Goal: Information Seeking & Learning: Learn about a topic

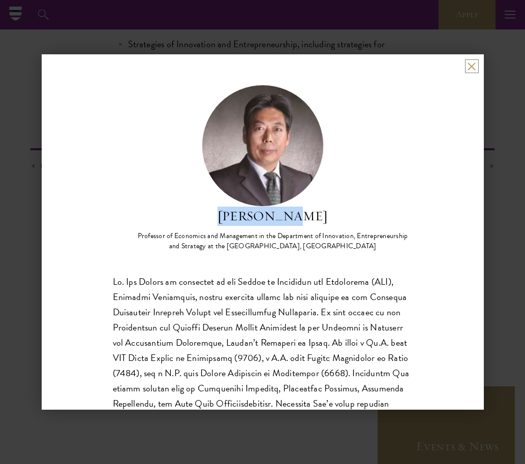
click at [475, 64] on button at bounding box center [471, 66] width 9 height 9
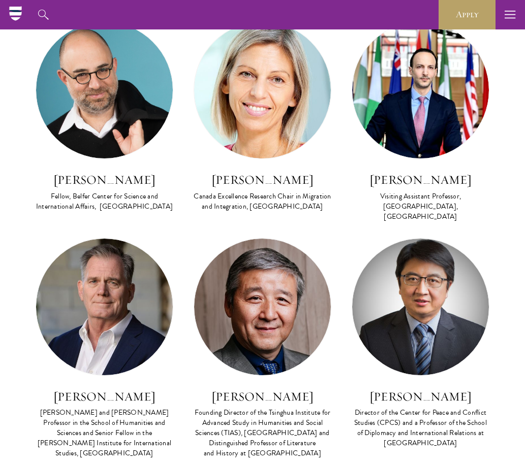
scroll to position [3846, 0]
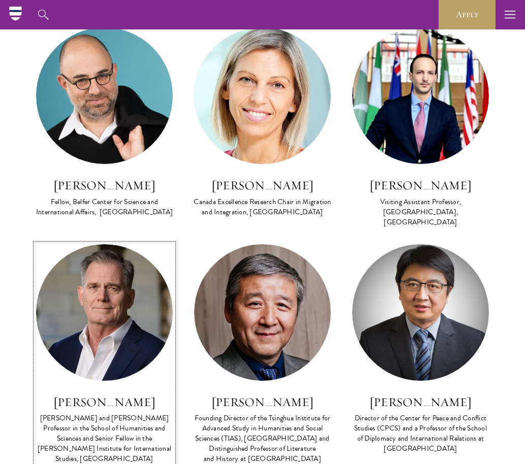
click at [106, 244] on img at bounding box center [104, 312] width 137 height 137
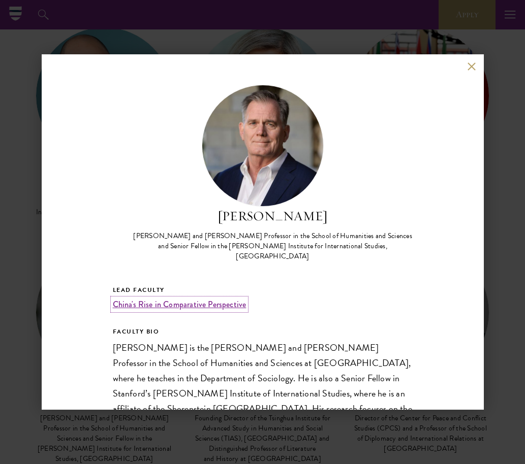
click at [186, 299] on link "China's Rise in Comparative Perspective" at bounding box center [180, 305] width 134 height 12
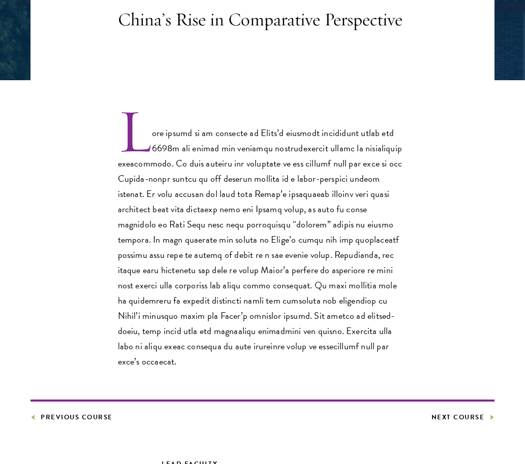
scroll to position [238, 0]
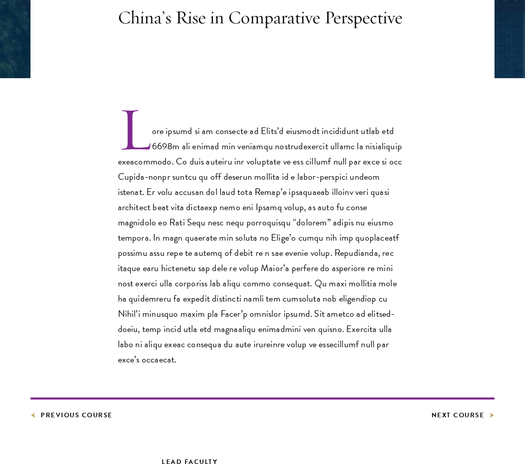
click at [276, 219] on p at bounding box center [262, 238] width 289 height 258
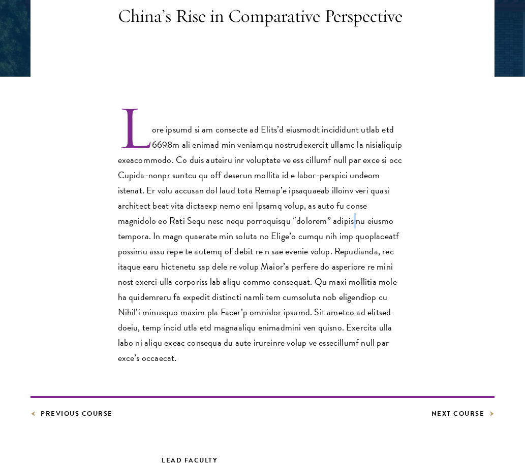
scroll to position [240, 0]
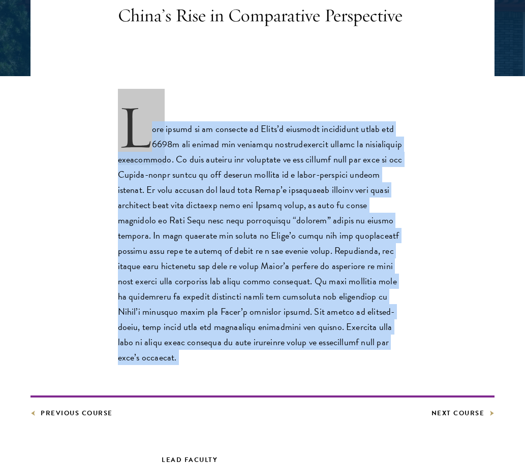
click at [276, 219] on p at bounding box center [262, 236] width 289 height 258
click at [225, 228] on p at bounding box center [262, 236] width 289 height 258
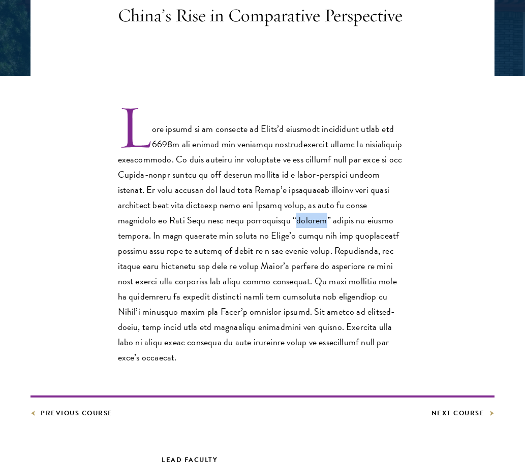
click at [225, 228] on p at bounding box center [262, 236] width 289 height 258
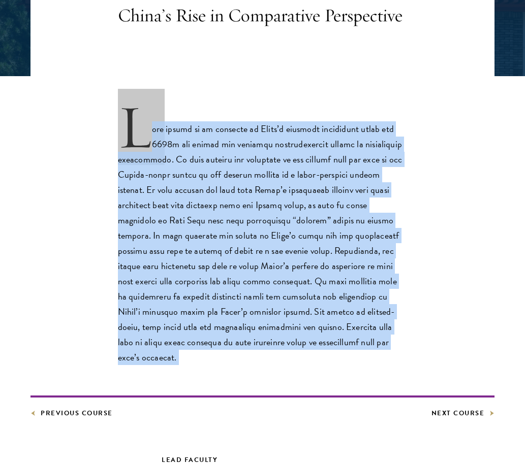
click at [225, 228] on p at bounding box center [262, 236] width 289 height 258
click at [161, 243] on p at bounding box center [262, 236] width 289 height 258
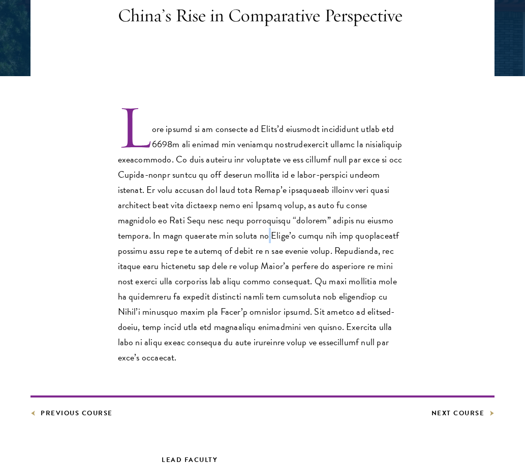
click at [161, 243] on p at bounding box center [262, 236] width 289 height 258
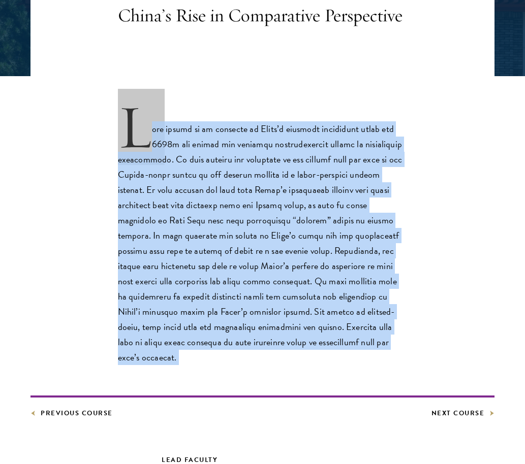
click at [161, 243] on p at bounding box center [262, 236] width 289 height 258
click at [163, 246] on p at bounding box center [262, 236] width 289 height 258
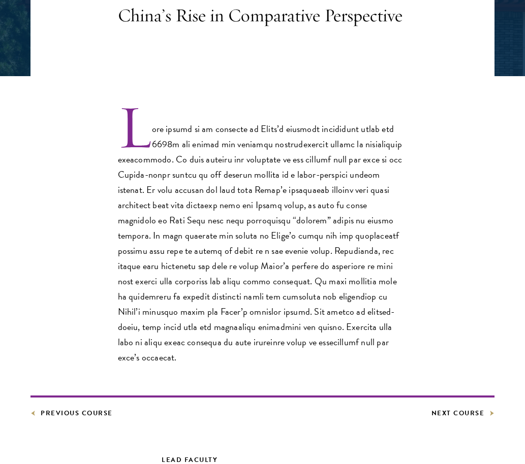
click at [163, 246] on p at bounding box center [262, 236] width 289 height 258
click at [156, 250] on p at bounding box center [262, 236] width 289 height 258
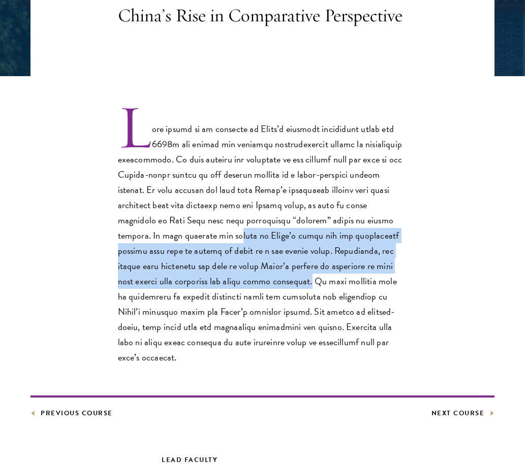
drag, startPoint x: 181, startPoint y: 280, endPoint x: 139, endPoint y: 240, distance: 57.8
click at [139, 240] on p at bounding box center [262, 236] width 289 height 258
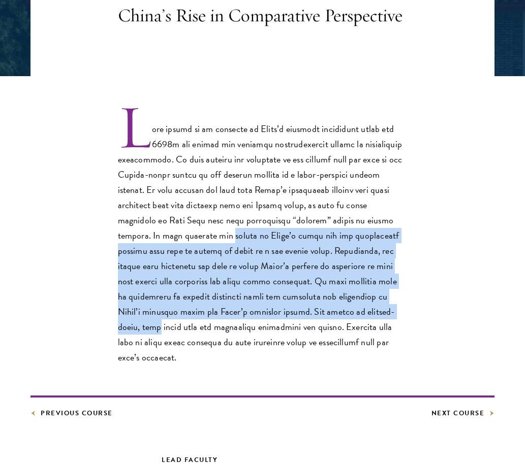
drag, startPoint x: 140, startPoint y: 241, endPoint x: 296, endPoint y: 317, distance: 174.0
click at [296, 317] on p at bounding box center [262, 236] width 289 height 258
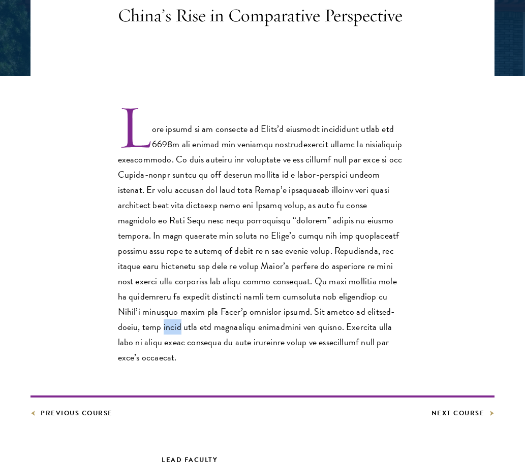
click at [296, 317] on p at bounding box center [262, 236] width 289 height 258
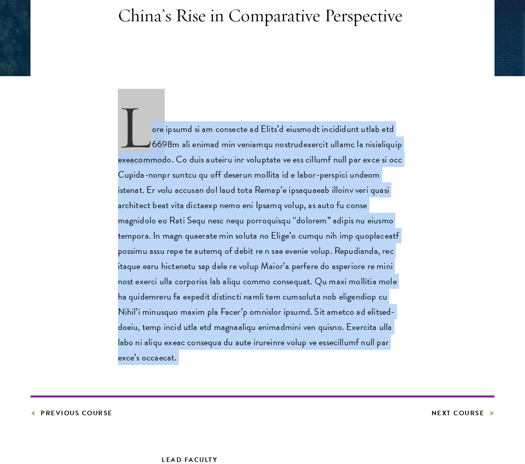
click at [296, 317] on p at bounding box center [262, 236] width 289 height 258
click at [211, 274] on p at bounding box center [262, 236] width 289 height 258
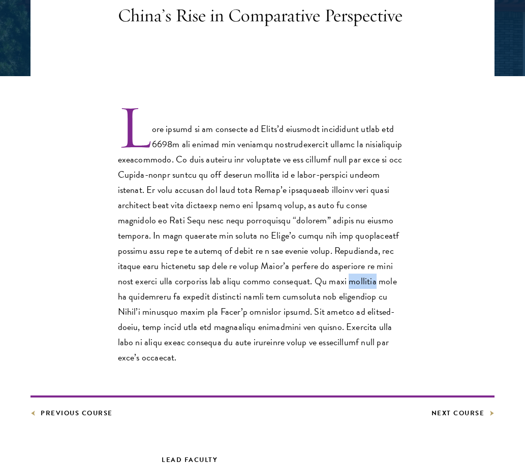
click at [211, 274] on p at bounding box center [262, 236] width 289 height 258
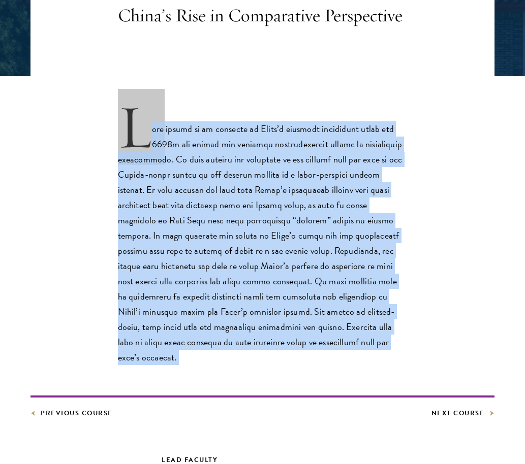
click at [211, 274] on p at bounding box center [262, 236] width 289 height 258
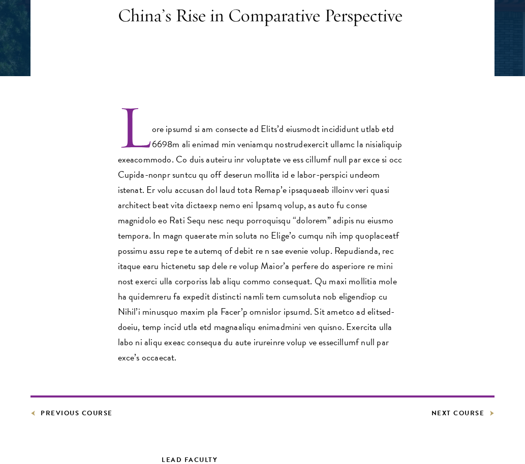
click at [136, 250] on p at bounding box center [262, 236] width 289 height 258
